Goal: Contribute content: Add original content to the website for others to see

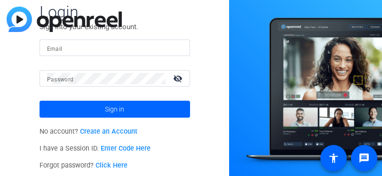
click at [102, 50] on input "Email" at bounding box center [115, 47] width 136 height 11
type input "[EMAIL_ADDRESS][DOMAIN_NAME]"
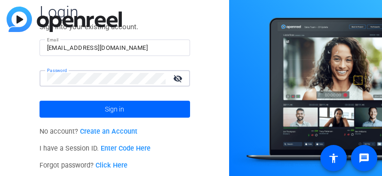
click at [40, 101] on button "Sign in" at bounding box center [115, 109] width 151 height 17
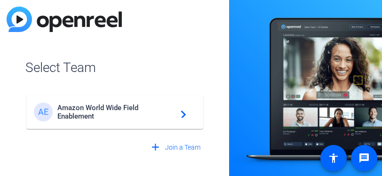
click at [104, 109] on span "Amazon World Wide Field Enablement" at bounding box center [116, 112] width 118 height 17
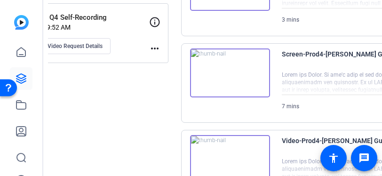
scroll to position [337, 0]
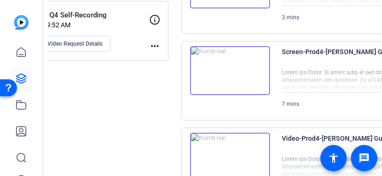
click at [136, 40] on div "WWPD Q4 Self-Recording Sep 09, 2025 @ 9:52 AM View Video Request Details" at bounding box center [87, 31] width 123 height 42
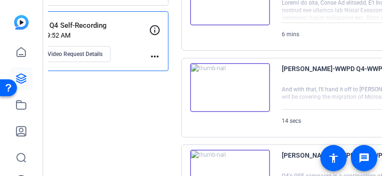
scroll to position [330, 0]
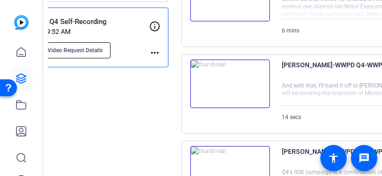
click at [83, 55] on button "View Video Request Details" at bounding box center [68, 50] width 85 height 16
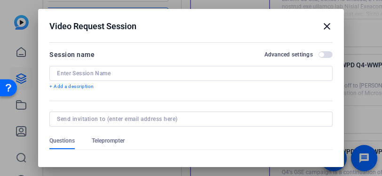
type input "WWPD Q4 Self-Recording"
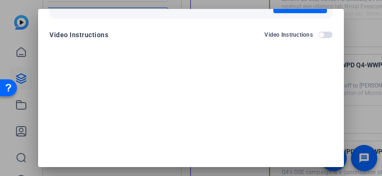
scroll to position [124, 0]
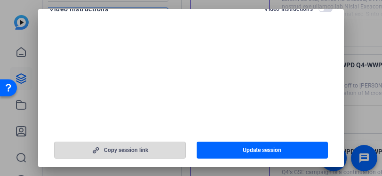
click at [130, 148] on span "Copy session link" at bounding box center [126, 150] width 44 height 8
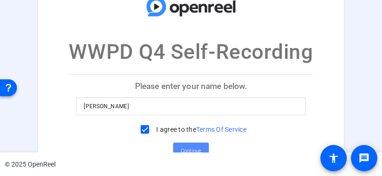
click at [181, 147] on span "Continue" at bounding box center [191, 151] width 21 height 14
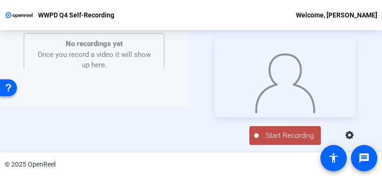
click at [354, 139] on icon at bounding box center [349, 135] width 8 height 8
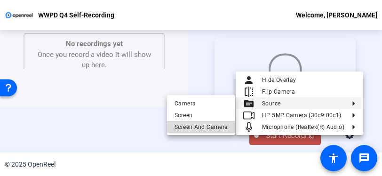
click at [206, 132] on button "Screen And Camera" at bounding box center [201, 127] width 68 height 12
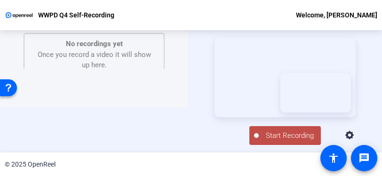
click at [269, 136] on span "Start Recording" at bounding box center [290, 135] width 62 height 11
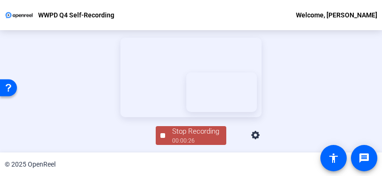
click at [245, 113] on video at bounding box center [190, 78] width 141 height 80
click at [175, 135] on div "Stop Recording" at bounding box center [195, 131] width 47 height 11
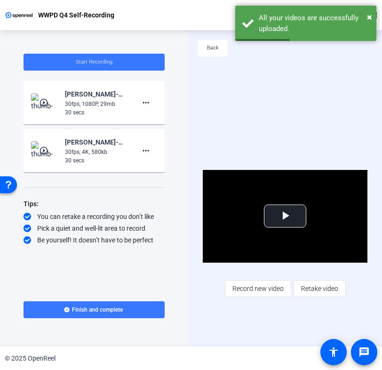
click at [48, 101] on mat-icon "play_circle_outline" at bounding box center [44, 102] width 11 height 9
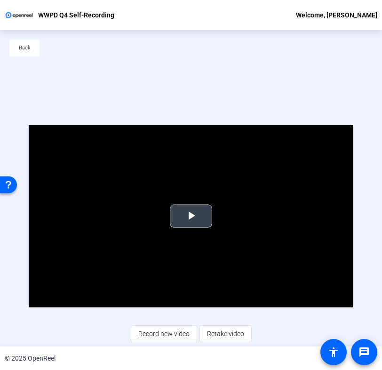
click at [191, 176] on span "Video Player" at bounding box center [191, 216] width 0 height 0
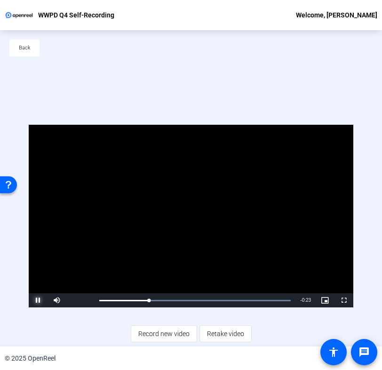
click at [33, 176] on span "Video Player" at bounding box center [38, 300] width 19 height 0
click at [75, 176] on div "39%" at bounding box center [77, 300] width 19 height 1
click at [36, 176] on span "Video Player" at bounding box center [38, 300] width 19 height 0
click at [69, 176] on div "7%" at bounding box center [78, 300] width 24 height 14
click at [70, 176] on div "10%" at bounding box center [78, 300] width 24 height 14
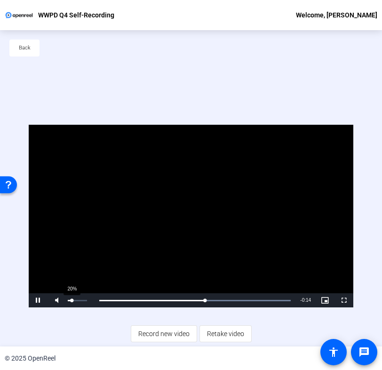
drag, startPoint x: 77, startPoint y: 296, endPoint x: 72, endPoint y: 298, distance: 6.0
click at [72, 176] on div "20%" at bounding box center [78, 300] width 24 height 14
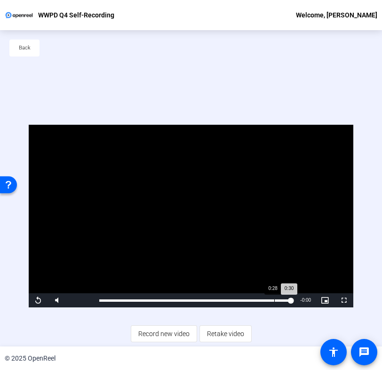
scroll to position [45, 0]
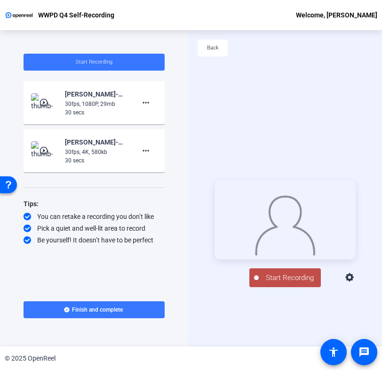
click at [354, 281] on icon at bounding box center [349, 277] width 8 height 8
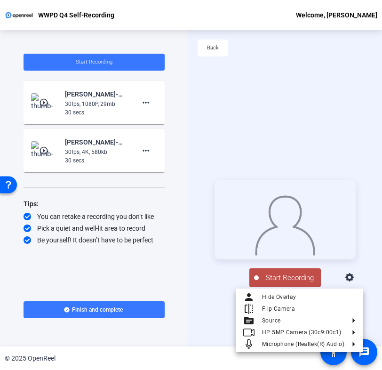
click at [213, 283] on div at bounding box center [191, 185] width 382 height 370
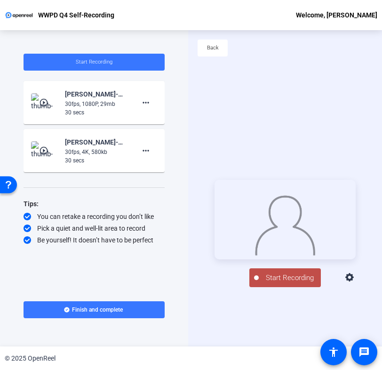
click at [46, 93] on img at bounding box center [45, 102] width 28 height 19
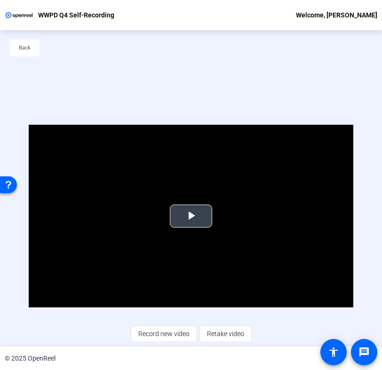
click at [191, 216] on span "Video Player" at bounding box center [191, 216] width 0 height 0
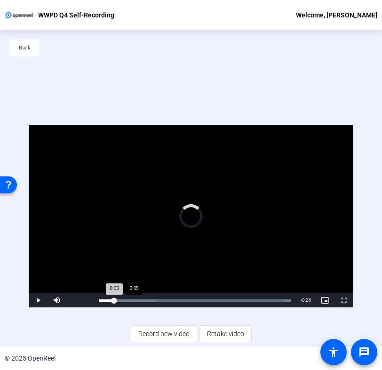
click at [133, 303] on div "Loaded : 100.00% 0:05 0:05" at bounding box center [195, 300] width 201 height 14
click at [33, 300] on span "Video Player" at bounding box center [38, 300] width 19 height 0
click at [72, 296] on div "24%" at bounding box center [78, 300] width 24 height 14
click at [71, 300] on div "15%" at bounding box center [78, 300] width 24 height 14
click at [71, 300] on div "17%" at bounding box center [77, 300] width 19 height 1
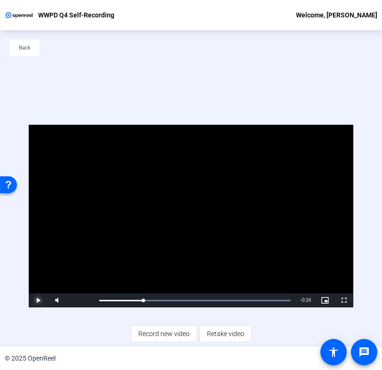
click at [38, 300] on span "Video Player" at bounding box center [38, 300] width 19 height 0
click at [210, 58] on div "Back" at bounding box center [191, 52] width 382 height 45
click at [24, 48] on span "Back" at bounding box center [25, 48] width 12 height 14
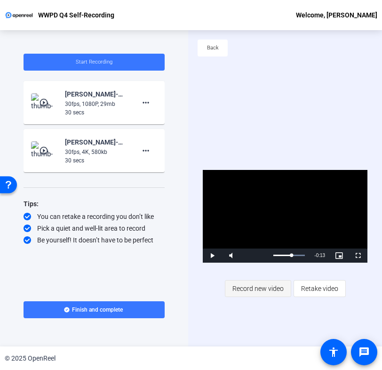
click at [257, 285] on span "Record new video" at bounding box center [257, 288] width 51 height 18
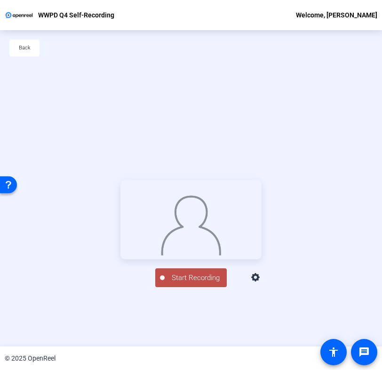
click at [262, 283] on icon at bounding box center [255, 277] width 11 height 11
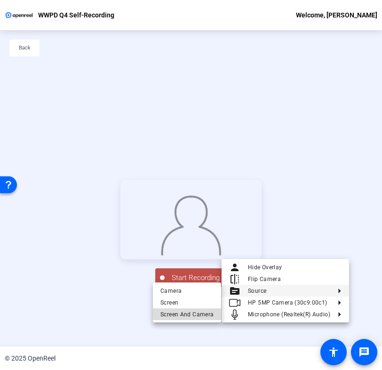
click at [207, 309] on span "Screen And Camera" at bounding box center [186, 313] width 53 height 11
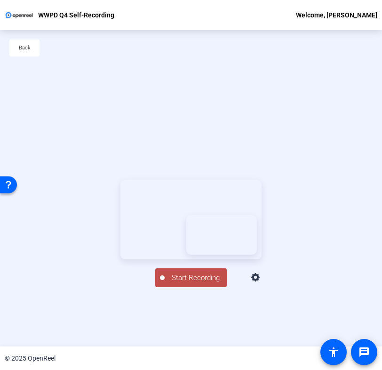
click at [173, 283] on span "Start Recording" at bounding box center [196, 277] width 62 height 11
click at [166, 287] on span "Stop Recording 00:00:37" at bounding box center [195, 277] width 61 height 19
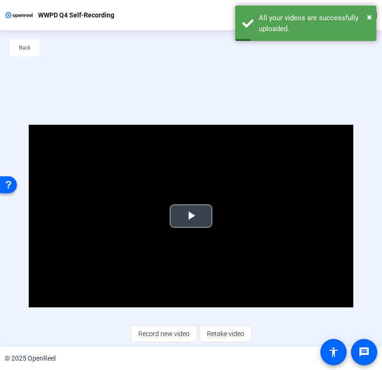
click at [191, 216] on span "Video Player" at bounding box center [191, 216] width 0 height 0
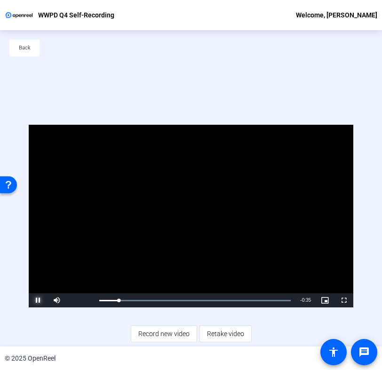
click at [38, 300] on span "Video Player" at bounding box center [38, 300] width 19 height 0
click at [32, 300] on span "Video Player" at bounding box center [38, 300] width 19 height 0
click at [30, 50] on span "Back" at bounding box center [25, 48] width 12 height 14
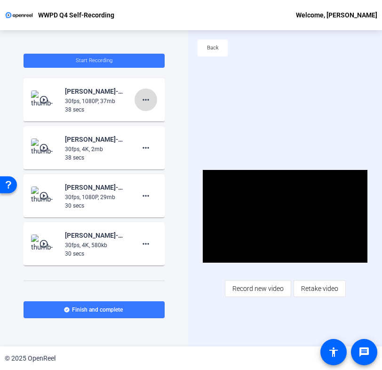
click at [145, 98] on mat-icon "more_horiz" at bounding box center [145, 99] width 11 height 11
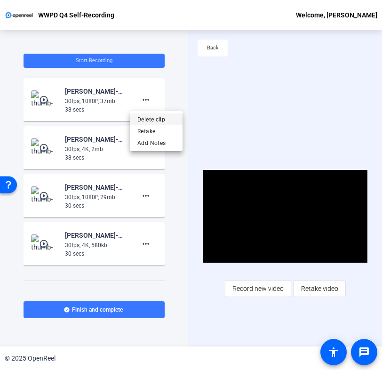
click at [157, 119] on span "Delete clip" at bounding box center [156, 119] width 38 height 11
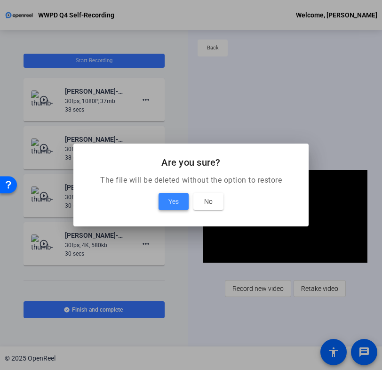
click at [175, 196] on span "Yes" at bounding box center [173, 201] width 10 height 11
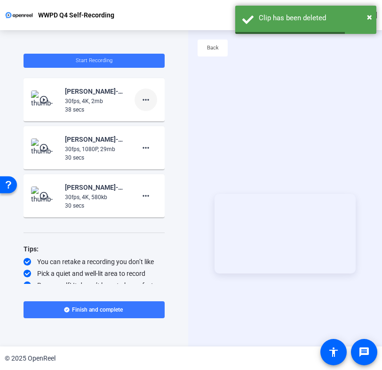
click at [144, 106] on span at bounding box center [146, 99] width 23 height 23
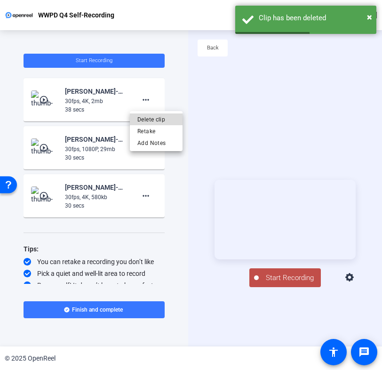
click at [162, 115] on span "Delete clip" at bounding box center [156, 119] width 38 height 11
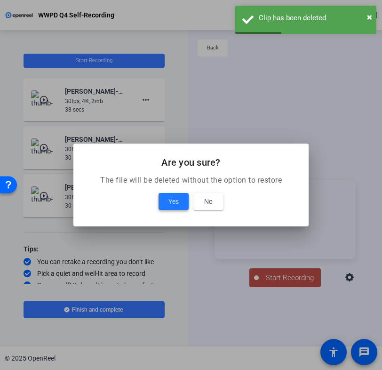
click at [169, 190] on span at bounding box center [174, 201] width 30 height 23
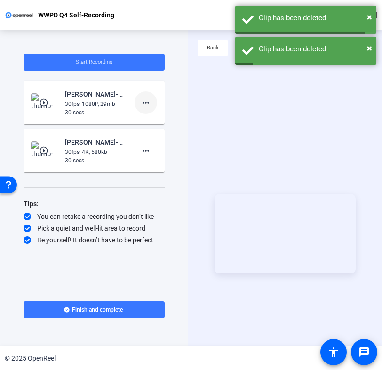
click at [149, 98] on mat-icon "more_horiz" at bounding box center [145, 102] width 11 height 11
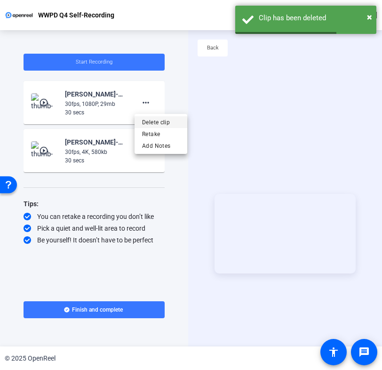
click at [162, 125] on span "Delete clip" at bounding box center [161, 122] width 38 height 11
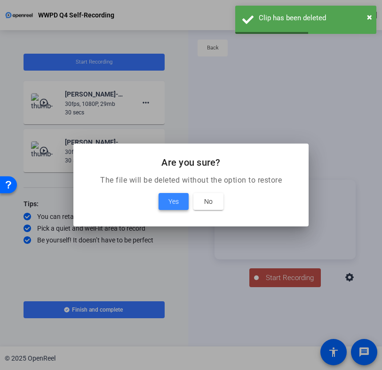
click at [171, 211] on span at bounding box center [174, 201] width 30 height 23
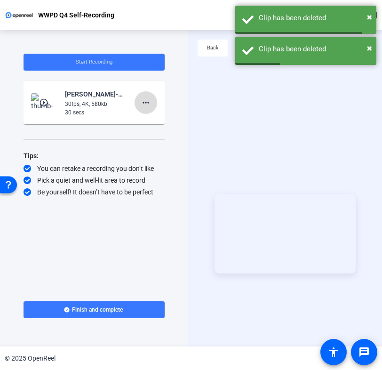
click at [148, 108] on mat-icon "more_horiz" at bounding box center [145, 102] width 11 height 11
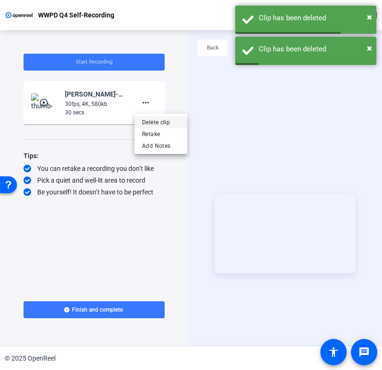
click at [152, 123] on span "Delete clip" at bounding box center [161, 122] width 38 height 11
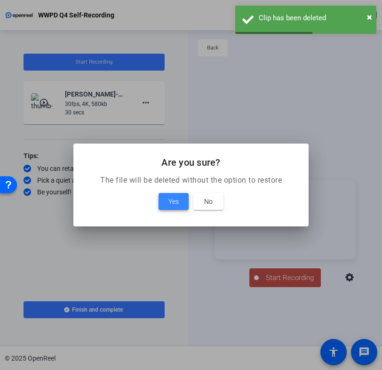
click at [172, 201] on span "Yes" at bounding box center [173, 201] width 10 height 11
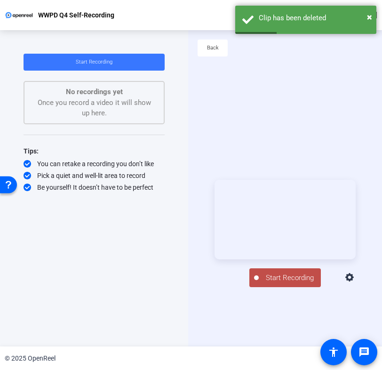
click at [354, 280] on icon at bounding box center [349, 277] width 8 height 8
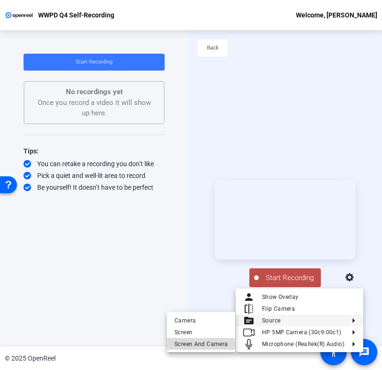
click at [196, 345] on span "Screen And Camera" at bounding box center [201, 343] width 53 height 11
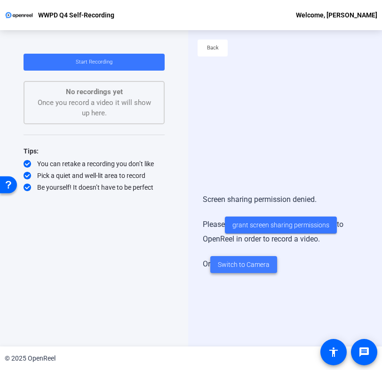
scroll to position [45, 0]
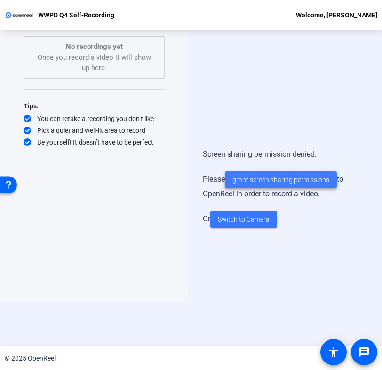
click at [263, 176] on span "grant screen sharing permissions" at bounding box center [280, 180] width 97 height 10
drag, startPoint x: 238, startPoint y: 222, endPoint x: 268, endPoint y: 183, distance: 49.6
click at [268, 183] on div "Screen sharing permission denied. Please grant screen sharing permissions to Op…" at bounding box center [285, 188] width 165 height 98
click at [254, 217] on span "Switch to Camera" at bounding box center [244, 220] width 52 height 10
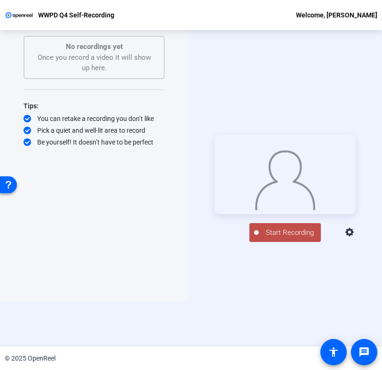
click at [353, 236] on icon at bounding box center [349, 232] width 11 height 11
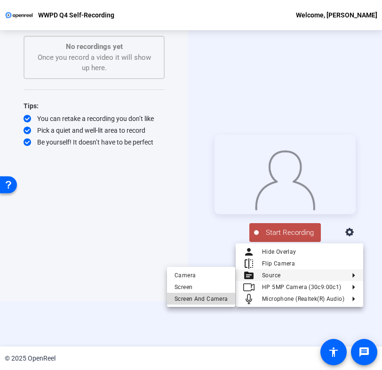
click at [208, 298] on span "Screen And Camera" at bounding box center [201, 298] width 53 height 11
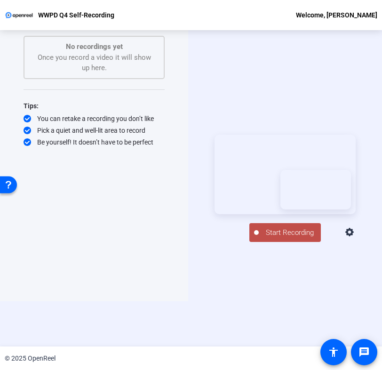
click at [280, 238] on span "Start Recording" at bounding box center [290, 232] width 62 height 11
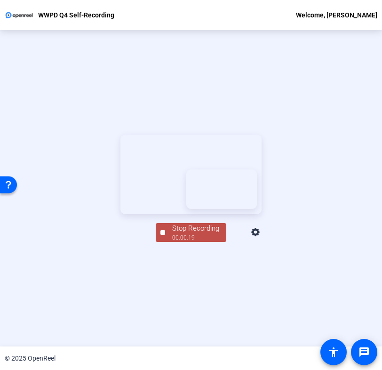
click at [180, 234] on div "Stop Recording" at bounding box center [195, 228] width 47 height 11
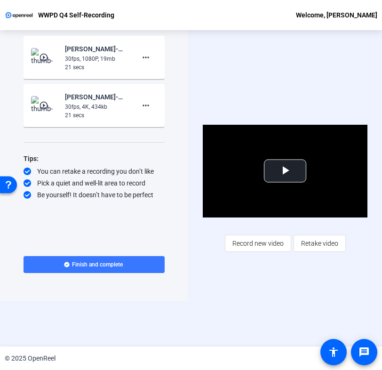
click at [198, 217] on div "Video Player is loading. Play Video Play Mute Current Time 0:00 / Duration 0:20…" at bounding box center [285, 188] width 194 height 316
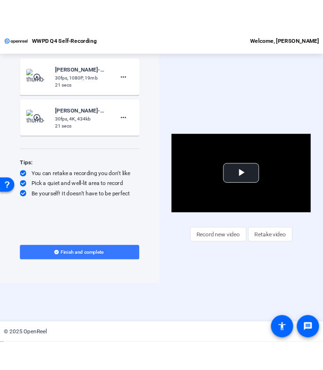
scroll to position [0, 0]
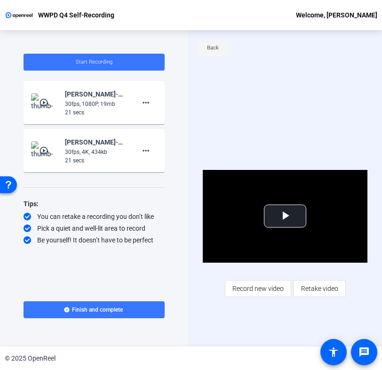
click at [215, 49] on span "Back" at bounding box center [213, 48] width 12 height 14
click at [320, 290] on span "Retake video" at bounding box center [319, 288] width 37 height 18
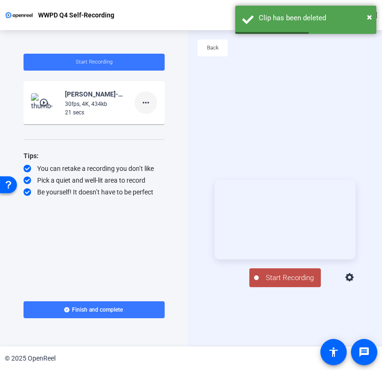
click at [188, 101] on div "Start Recording person Show Overlay flip Flip Camera Camera" at bounding box center [285, 233] width 194 height 316
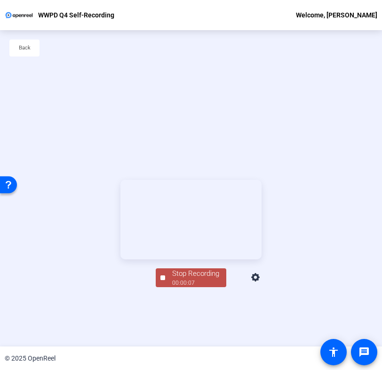
click at [172, 287] on div "00:00:07" at bounding box center [195, 283] width 47 height 8
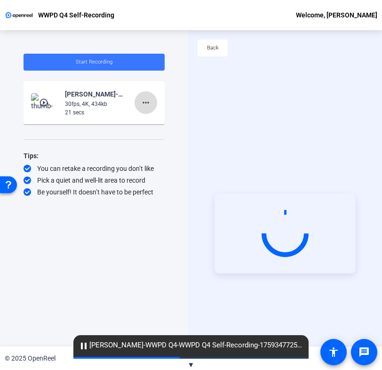
click at [142, 97] on mat-icon "more_horiz" at bounding box center [145, 102] width 11 height 11
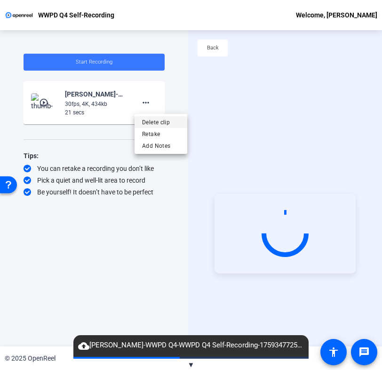
click at [161, 118] on span "Delete clip" at bounding box center [161, 122] width 38 height 11
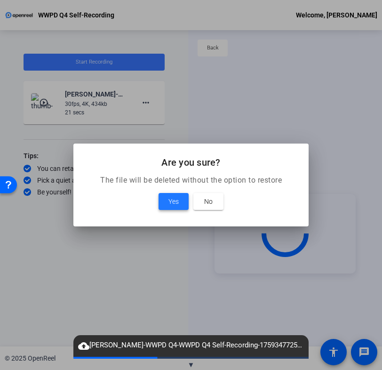
click at [176, 208] on span at bounding box center [174, 201] width 30 height 23
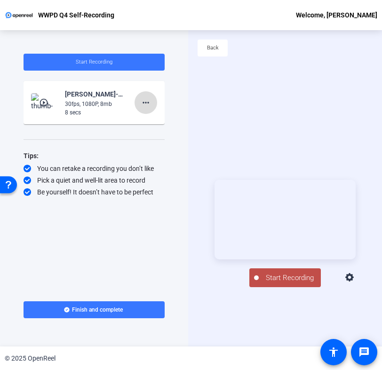
click at [142, 104] on mat-icon "more_horiz" at bounding box center [145, 102] width 11 height 11
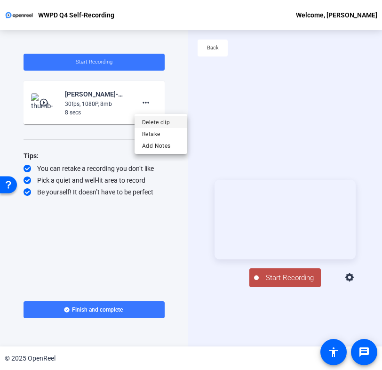
click at [171, 124] on span "Delete clip" at bounding box center [161, 122] width 38 height 11
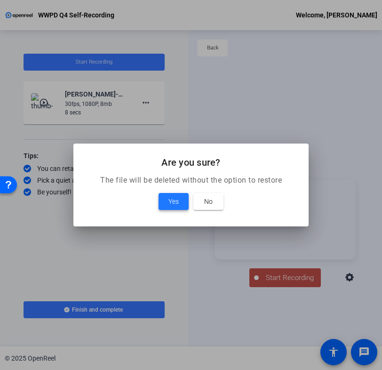
click at [176, 203] on span "Yes" at bounding box center [173, 201] width 10 height 11
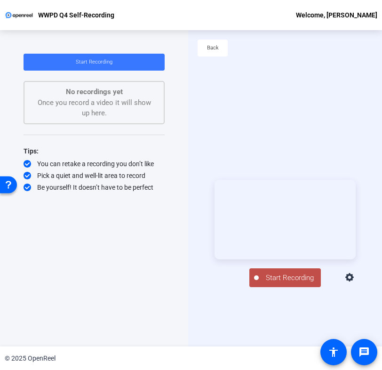
click at [354, 281] on icon at bounding box center [349, 277] width 8 height 8
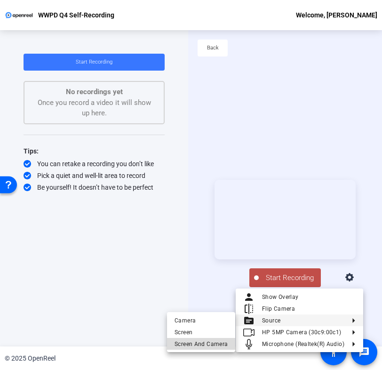
click at [218, 344] on span "Screen And Camera" at bounding box center [201, 343] width 53 height 11
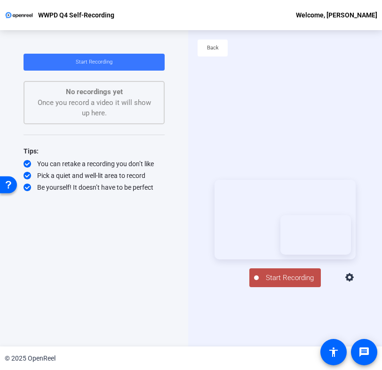
click at [280, 283] on span "Start Recording" at bounding box center [290, 277] width 62 height 11
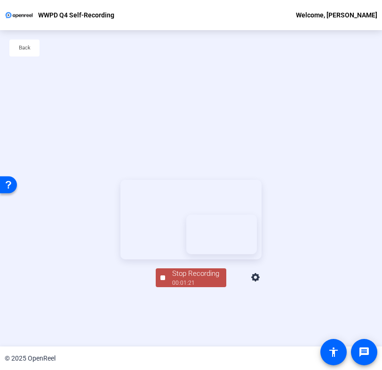
click at [172, 287] on div "00:01:21" at bounding box center [195, 283] width 47 height 8
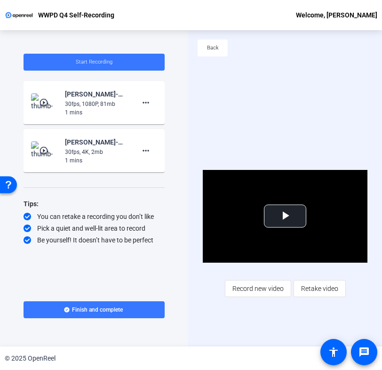
click at [282, 317] on div "Video Player is loading. Play Video Play Mute Current Time 0:00 / Duration 1:22…" at bounding box center [285, 233] width 194 height 316
click at [151, 112] on span at bounding box center [146, 102] width 23 height 23
click at [158, 127] on span "Delete clip" at bounding box center [161, 122] width 38 height 11
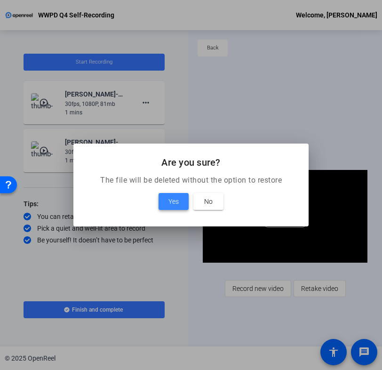
click at [179, 208] on span at bounding box center [174, 201] width 30 height 23
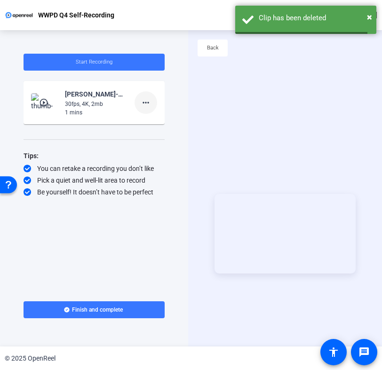
click at [145, 102] on mat-icon "more_horiz" at bounding box center [145, 102] width 11 height 11
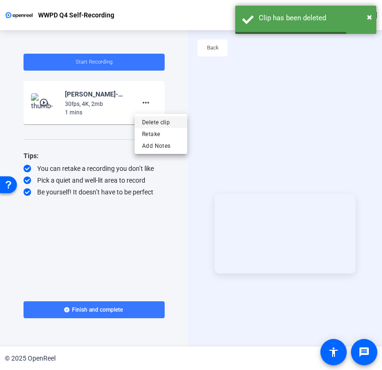
click at [154, 122] on span "Delete clip" at bounding box center [161, 122] width 38 height 11
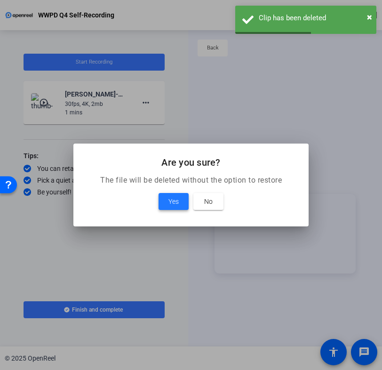
click at [169, 194] on span at bounding box center [174, 201] width 30 height 23
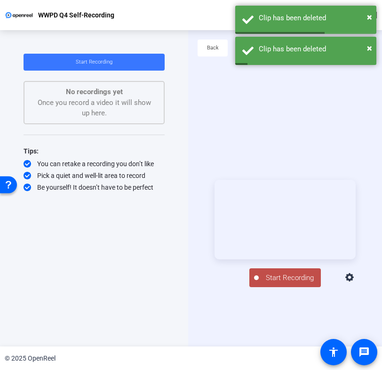
click at [356, 283] on icon at bounding box center [349, 277] width 11 height 11
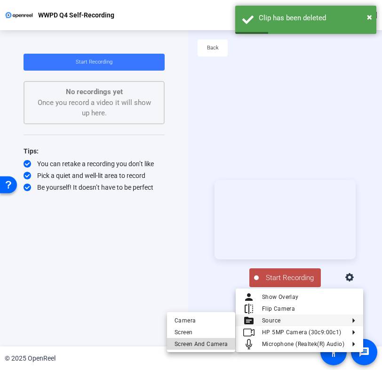
click at [211, 344] on span "Screen And Camera" at bounding box center [201, 343] width 53 height 11
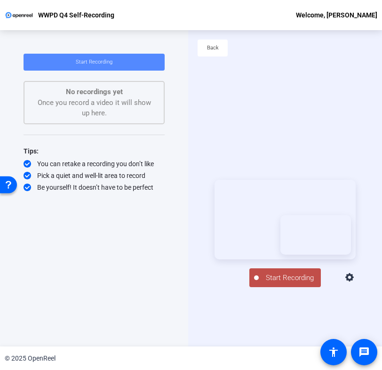
click at [85, 62] on span "Start Recording" at bounding box center [94, 62] width 37 height 6
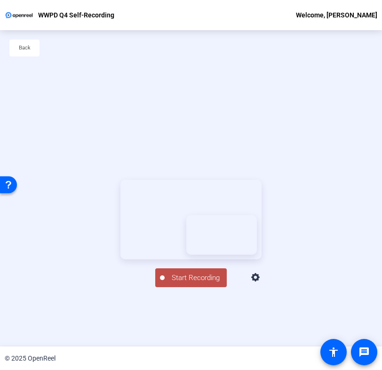
click at [170, 283] on span "Start Recording" at bounding box center [196, 277] width 62 height 11
click at [198, 287] on div "00:00:36" at bounding box center [195, 283] width 47 height 8
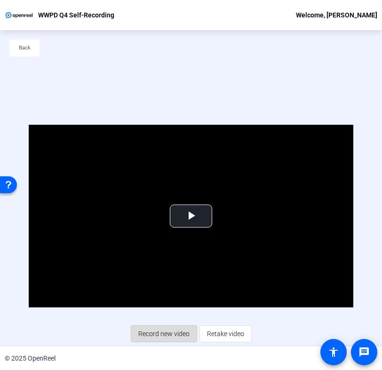
click at [157, 332] on span "Record new video" at bounding box center [163, 334] width 51 height 18
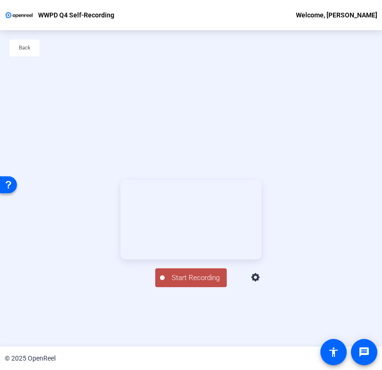
click at [213, 120] on div "Start Recording person Show Overlay flip Flip Camera Camera" at bounding box center [191, 233] width 382 height 316
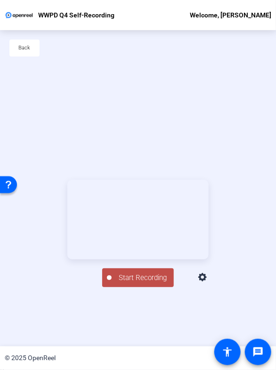
click at [208, 283] on icon at bounding box center [202, 277] width 11 height 11
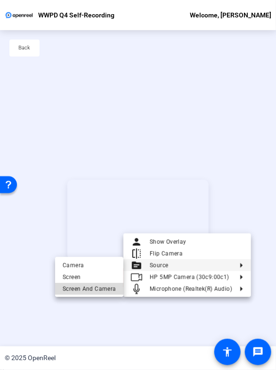
click at [100, 291] on span "Screen And Camera" at bounding box center [89, 288] width 53 height 11
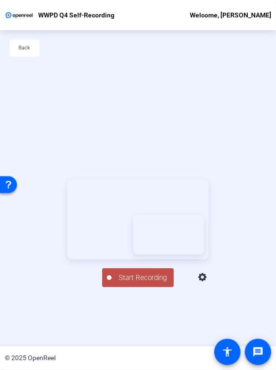
click at [112, 287] on button "Start Recording" at bounding box center [138, 277] width 72 height 19
click at [130, 287] on div "00:00:19" at bounding box center [142, 283] width 47 height 8
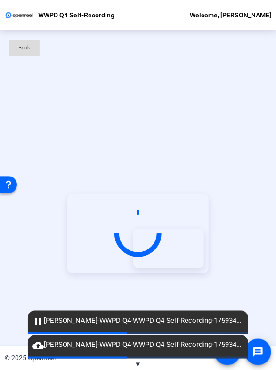
click at [29, 48] on span "Back" at bounding box center [25, 48] width 12 height 14
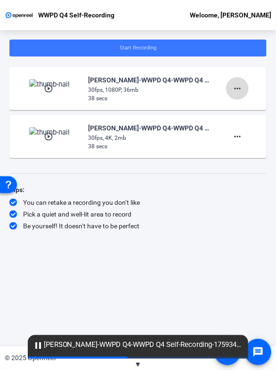
click at [238, 90] on mat-icon "more_horiz" at bounding box center [237, 88] width 11 height 11
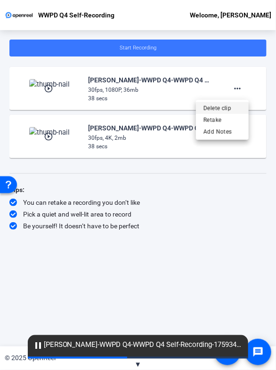
click at [224, 109] on span "Delete clip" at bounding box center [222, 108] width 38 height 11
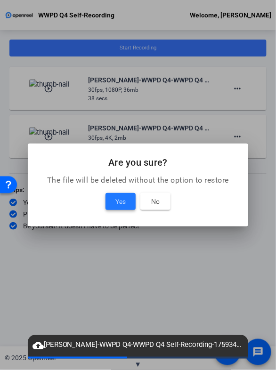
click at [122, 199] on span "Yes" at bounding box center [120, 201] width 10 height 11
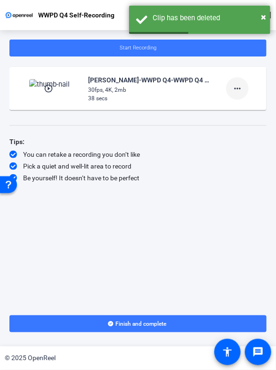
click at [240, 88] on mat-icon "more_horiz" at bounding box center [237, 88] width 11 height 11
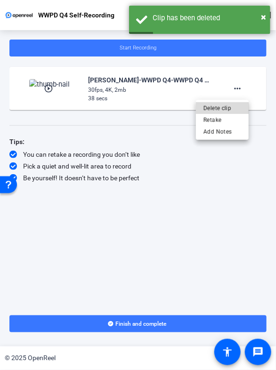
click at [225, 111] on span "Delete clip" at bounding box center [222, 108] width 38 height 11
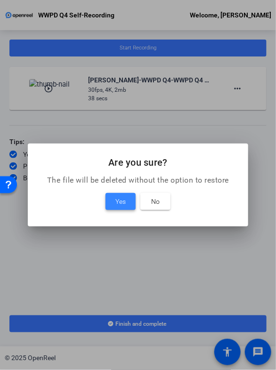
click at [119, 204] on span "Yes" at bounding box center [120, 201] width 10 height 11
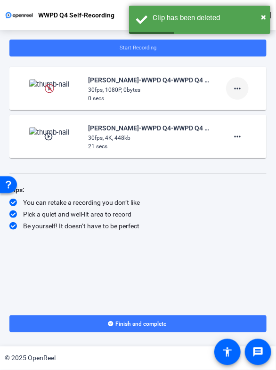
click at [233, 93] on mat-icon "more_horiz" at bounding box center [237, 88] width 11 height 11
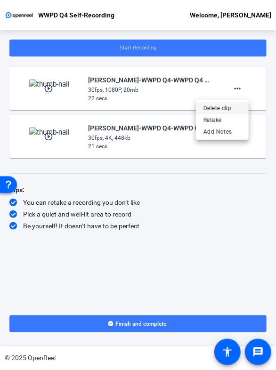
click at [221, 112] on span "Delete clip" at bounding box center [222, 108] width 38 height 11
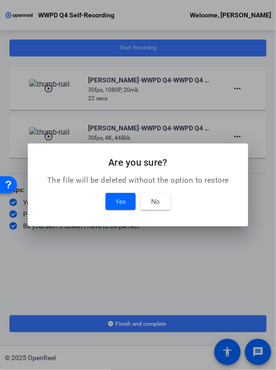
click at [127, 186] on mat-dialog-content "The file will be deleted without the option to restore Yes No" at bounding box center [138, 201] width 221 height 52
click at [124, 196] on span "Yes" at bounding box center [120, 201] width 10 height 11
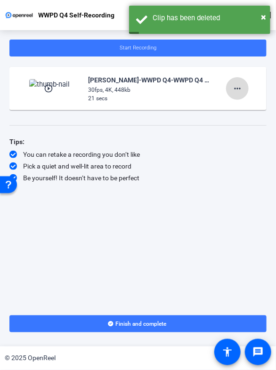
click at [236, 85] on mat-icon "more_horiz" at bounding box center [237, 88] width 11 height 11
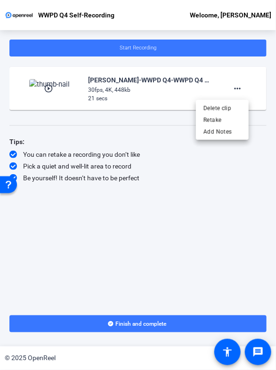
click at [226, 101] on div "Delete clip Retake Add Notes" at bounding box center [222, 120] width 53 height 40
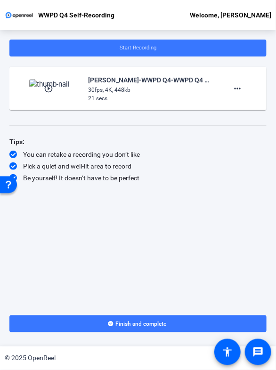
click at [226, 102] on div "play_circle_outline Andrew Brodbeck-WWPD Q4-WWPD Q4 Self-Recording-175934825389…" at bounding box center [138, 88] width 242 height 28
click at [235, 89] on mat-icon "more_horiz" at bounding box center [237, 88] width 11 height 11
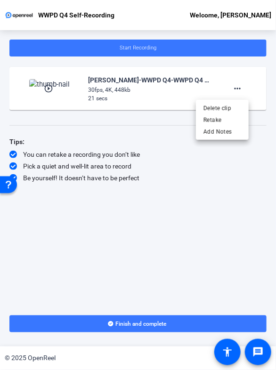
click at [227, 102] on div "Delete clip Retake Add Notes" at bounding box center [222, 120] width 53 height 40
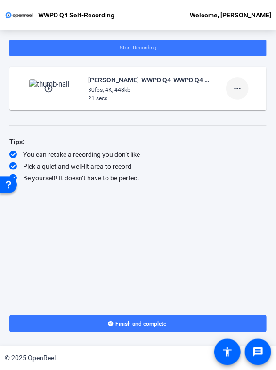
click at [236, 89] on mat-icon "more_horiz" at bounding box center [237, 88] width 11 height 11
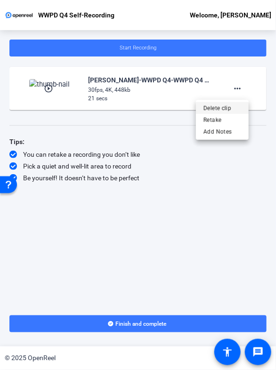
click at [224, 103] on span "Delete clip" at bounding box center [222, 108] width 38 height 11
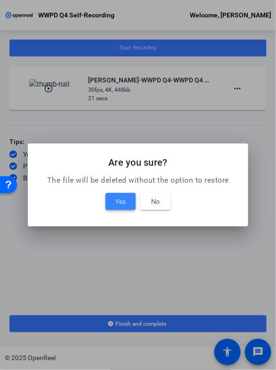
click at [130, 203] on span at bounding box center [120, 201] width 30 height 23
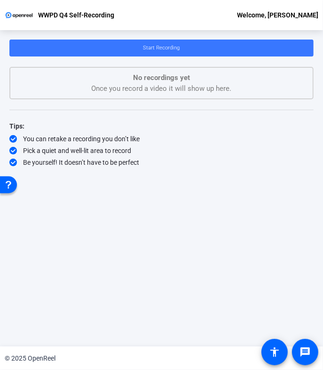
click at [102, 161] on div "Be yourself! It doesn’t have to be perfect" at bounding box center [161, 162] width 304 height 9
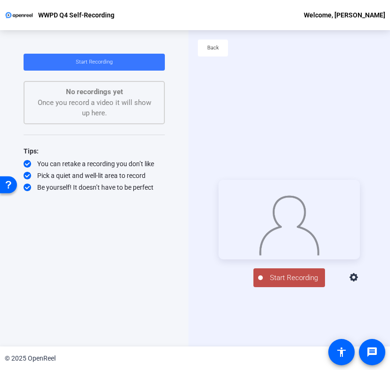
click at [323, 281] on icon at bounding box center [353, 277] width 8 height 8
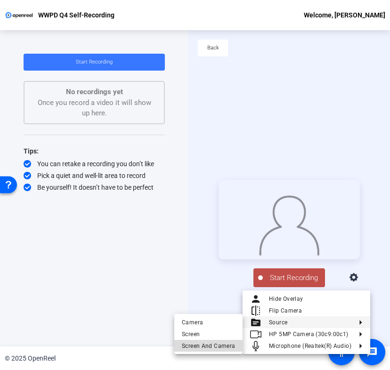
click at [208, 348] on span "Screen And Camera" at bounding box center [208, 345] width 53 height 11
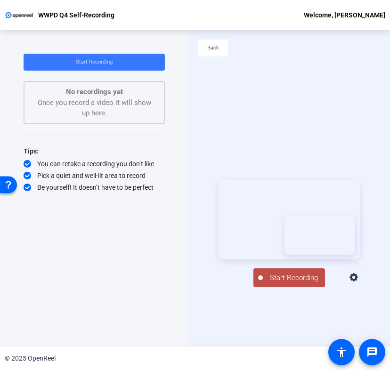
click at [289, 283] on span "Start Recording" at bounding box center [294, 277] width 62 height 11
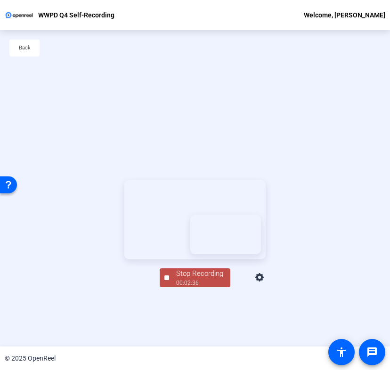
click at [193, 279] on div "Stop Recording" at bounding box center [199, 273] width 47 height 11
